Goal: Task Accomplishment & Management: Complete application form

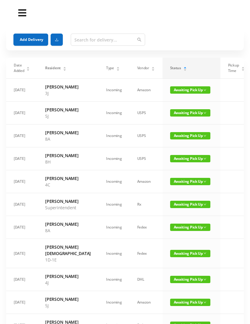
click at [178, 116] on span "Awaiting Pick Up" at bounding box center [190, 112] width 40 height 7
click at [172, 138] on link "Picked Up" at bounding box center [178, 138] width 40 height 10
click at [178, 139] on span "Awaiting Pick Up" at bounding box center [190, 135] width 40 height 7
click at [169, 163] on link "Picked Up" at bounding box center [178, 164] width 40 height 10
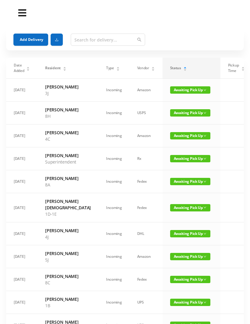
click at [179, 185] on span "Awaiting Pick Up" at bounding box center [190, 181] width 40 height 7
click at [170, 212] on link "Picked Up" at bounding box center [178, 213] width 40 height 10
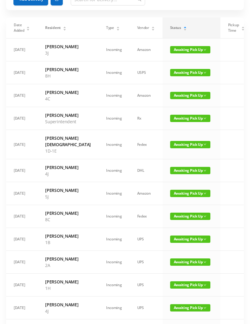
scroll to position [37, 0]
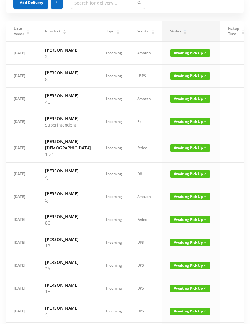
click at [173, 200] on span "Awaiting Pick Up" at bounding box center [190, 196] width 40 height 7
click at [174, 226] on link "Picked Up" at bounding box center [178, 228] width 40 height 10
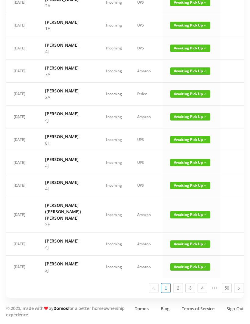
scroll to position [0, 0]
click at [179, 218] on span "Awaiting Pick Up" at bounding box center [190, 214] width 40 height 7
click at [178, 266] on link "Picked Up" at bounding box center [178, 271] width 40 height 10
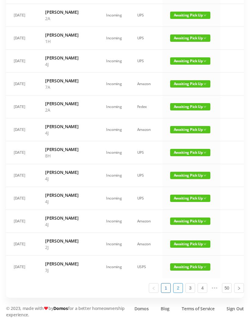
click at [182, 292] on link "2" at bounding box center [177, 287] width 9 height 9
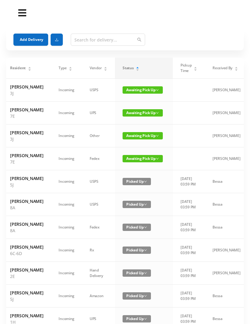
scroll to position [0, 28]
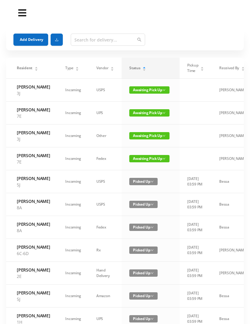
click at [222, 123] on td "Mike" at bounding box center [233, 113] width 43 height 23
click at [155, 116] on span "Awaiting Pick Up" at bounding box center [149, 112] width 40 height 7
click at [143, 146] on link "Picked Up" at bounding box center [144, 144] width 40 height 10
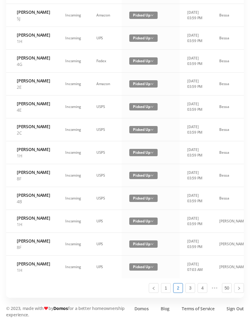
scroll to position [352, 0]
click at [167, 292] on link "1" at bounding box center [165, 287] width 9 height 9
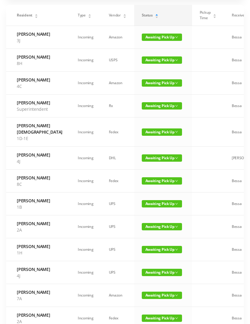
scroll to position [0, 0]
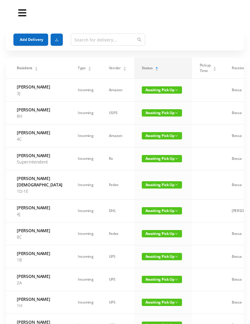
click at [31, 45] on button "Add Delivery" at bounding box center [30, 40] width 35 height 12
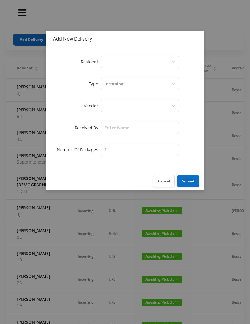
click at [132, 65] on div "Select a person" at bounding box center [138, 62] width 67 height 12
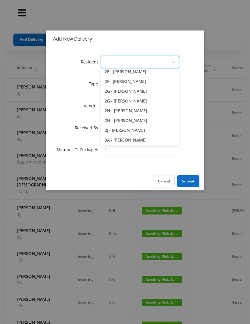
scroll to position [180, 0]
click at [161, 121] on li "2H - Lorraine Singleton" at bounding box center [140, 120] width 78 height 10
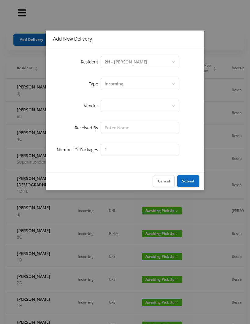
click at [139, 86] on div "Incoming" at bounding box center [138, 84] width 67 height 12
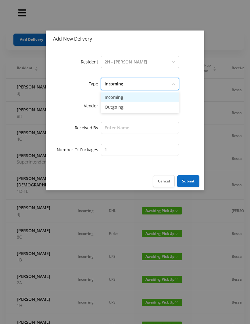
click at [131, 100] on li "Incoming" at bounding box center [140, 97] width 78 height 10
click at [124, 110] on div at bounding box center [138, 106] width 67 height 12
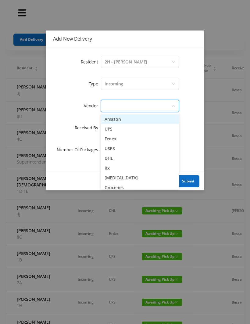
click at [126, 122] on li "Amazon" at bounding box center [140, 119] width 78 height 10
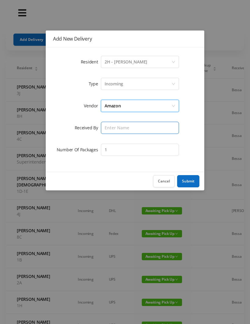
click at [123, 129] on input "text" at bounding box center [140, 128] width 78 height 12
type input "Melece"
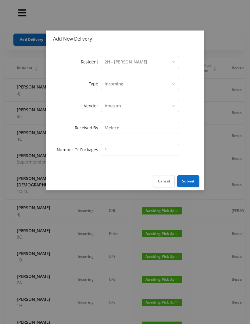
click at [193, 184] on button "Submit" at bounding box center [188, 181] width 22 height 12
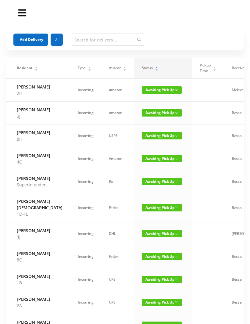
click at [26, 41] on button "Add Delivery" at bounding box center [30, 40] width 35 height 12
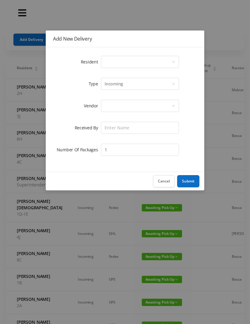
click at [130, 63] on div "Select a person" at bounding box center [138, 62] width 67 height 12
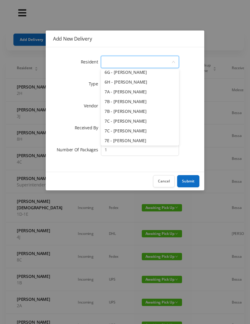
scroll to position [686, 0]
click at [154, 123] on li "7C - Susan Ellison" at bounding box center [140, 121] width 78 height 10
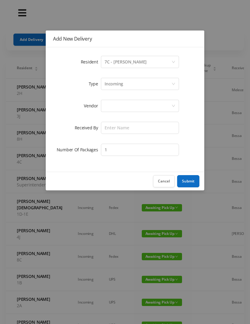
click at [135, 87] on div "Incoming" at bounding box center [138, 84] width 67 height 12
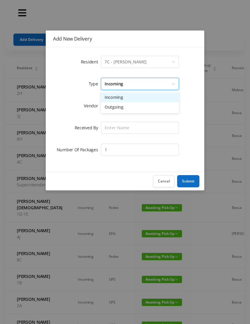
click at [130, 99] on li "Incoming" at bounding box center [140, 97] width 78 height 10
click at [130, 109] on div at bounding box center [138, 106] width 67 height 12
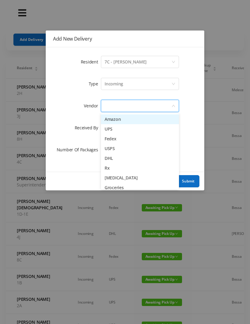
click at [126, 122] on li "Amazon" at bounding box center [140, 119] width 78 height 10
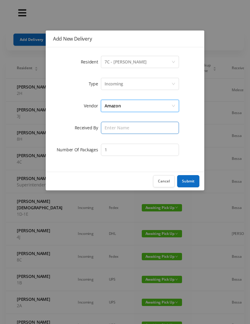
click at [123, 130] on input "text" at bounding box center [140, 128] width 78 height 12
type input "Melece"
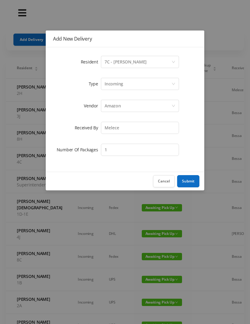
click at [191, 180] on button "Submit" at bounding box center [188, 181] width 22 height 12
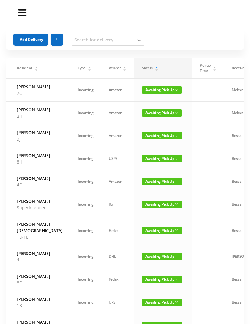
click at [30, 37] on button "Add Delivery" at bounding box center [30, 40] width 35 height 12
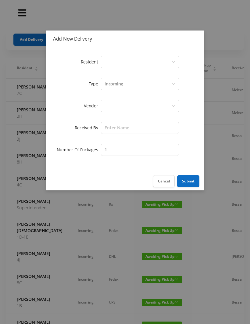
click at [129, 63] on div "Select a person" at bounding box center [138, 62] width 67 height 12
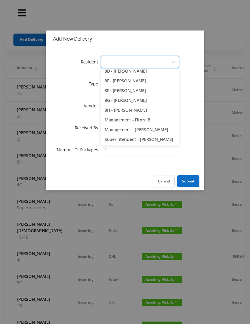
scroll to position [863, 0]
click at [156, 112] on li "8H - Gloria Johnson" at bounding box center [140, 110] width 78 height 10
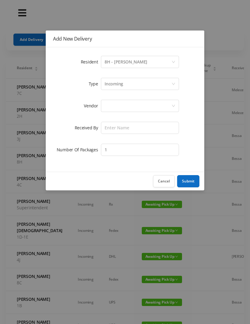
click at [129, 85] on div "Incoming" at bounding box center [138, 84] width 67 height 12
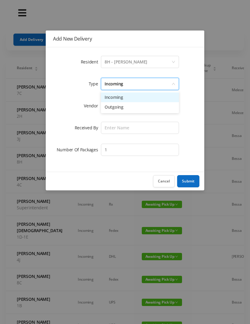
click at [135, 98] on li "Incoming" at bounding box center [140, 97] width 78 height 10
click at [121, 109] on div at bounding box center [138, 106] width 67 height 12
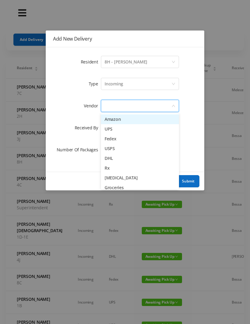
click at [120, 121] on li "Amazon" at bounding box center [140, 119] width 78 height 10
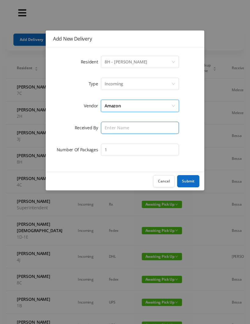
click at [119, 128] on input "text" at bounding box center [140, 128] width 78 height 12
click at [114, 130] on input "text" at bounding box center [140, 128] width 78 height 12
type input "Melece"
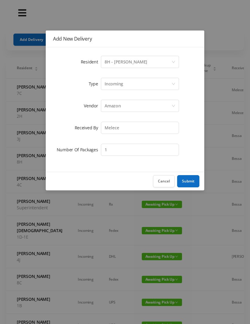
click at [188, 184] on button "Submit" at bounding box center [188, 181] width 22 height 12
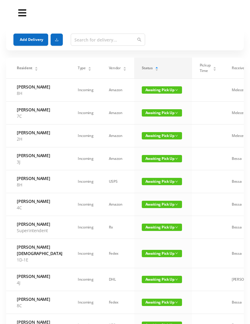
click at [36, 42] on button "Add Delivery" at bounding box center [30, 40] width 35 height 12
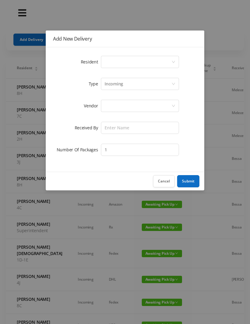
click at [120, 66] on div "Select a person" at bounding box center [138, 62] width 67 height 12
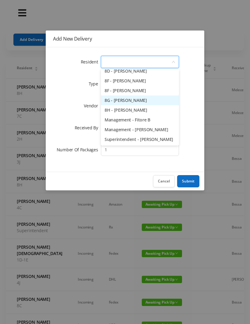
click at [158, 101] on li "8G - Emily Tetzlaff" at bounding box center [140, 100] width 78 height 10
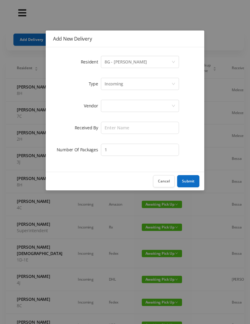
click at [131, 85] on div "Incoming" at bounding box center [138, 84] width 67 height 12
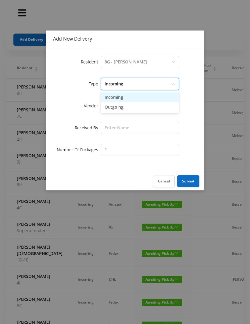
click at [125, 99] on li "Incoming" at bounding box center [140, 97] width 78 height 10
click at [127, 108] on div at bounding box center [138, 106] width 67 height 12
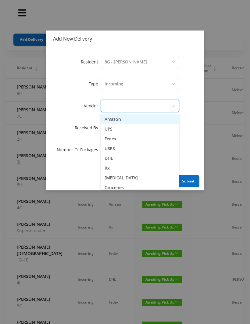
click at [128, 122] on li "Amazon" at bounding box center [140, 119] width 78 height 10
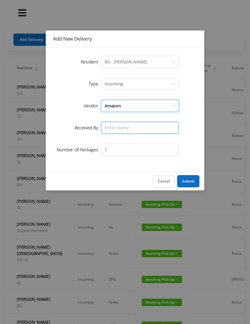
click at [125, 132] on input "text" at bounding box center [140, 128] width 78 height 12
type input "Melece"
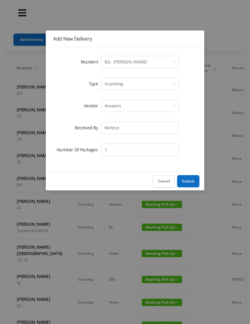
click at [188, 177] on button "Submit" at bounding box center [188, 181] width 22 height 12
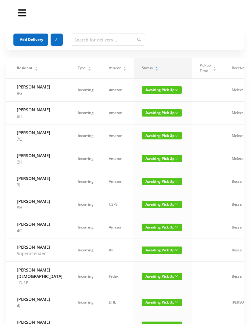
click at [35, 40] on button "Add Delivery" at bounding box center [30, 40] width 35 height 12
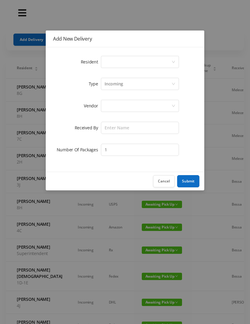
click at [162, 184] on button "Cancel" at bounding box center [164, 181] width 22 height 12
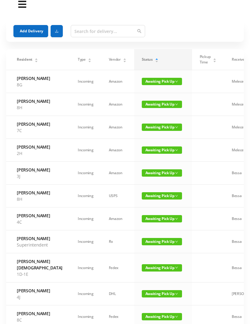
scroll to position [0, 0]
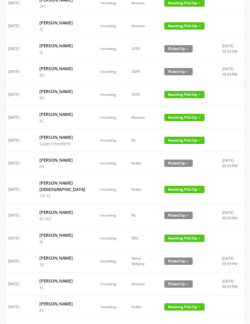
scroll to position [0, 2]
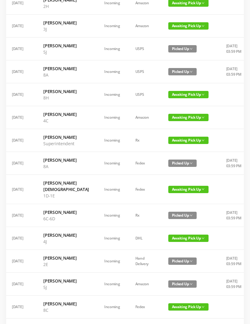
click at [175, 121] on span "Awaiting Pick Up" at bounding box center [188, 117] width 40 height 7
click at [171, 153] on link "Picked Up" at bounding box center [176, 152] width 40 height 10
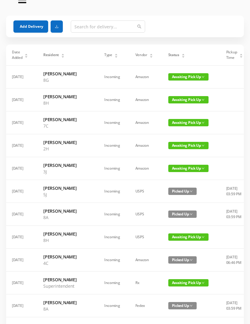
scroll to position [0, 0]
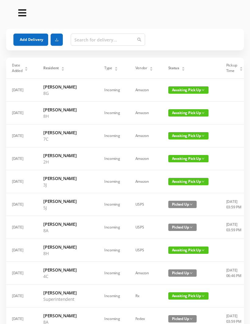
click at [34, 38] on button "Add Delivery" at bounding box center [30, 40] width 35 height 12
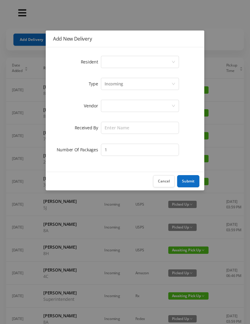
click at [120, 63] on div "Select a person" at bounding box center [138, 62] width 67 height 12
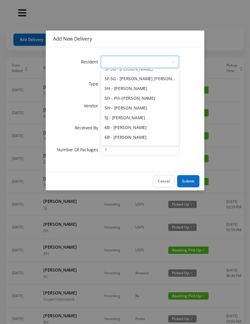
scroll to position [563, 0]
click at [158, 119] on li "5J - Shayna DePersia" at bounding box center [140, 117] width 78 height 10
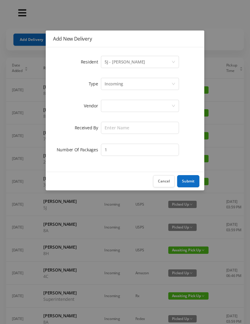
click at [124, 86] on div "Incoming" at bounding box center [138, 84] width 67 height 12
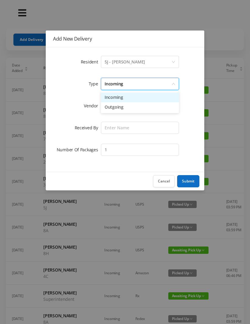
click at [123, 98] on li "Incoming" at bounding box center [140, 97] width 78 height 10
click at [118, 109] on div at bounding box center [138, 106] width 67 height 12
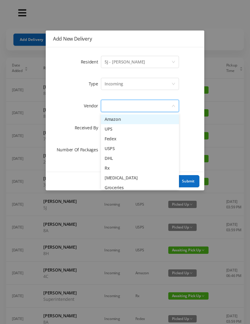
click at [120, 121] on li "Amazon" at bounding box center [140, 119] width 78 height 10
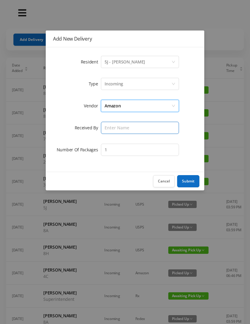
click at [116, 131] on input "text" at bounding box center [140, 128] width 78 height 12
type input "Melece"
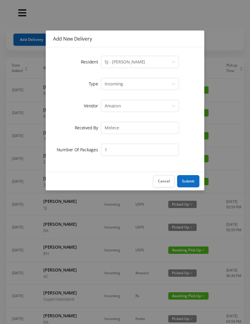
click at [189, 179] on button "Submit" at bounding box center [188, 181] width 22 height 12
